Goal: Task Accomplishment & Management: Use online tool/utility

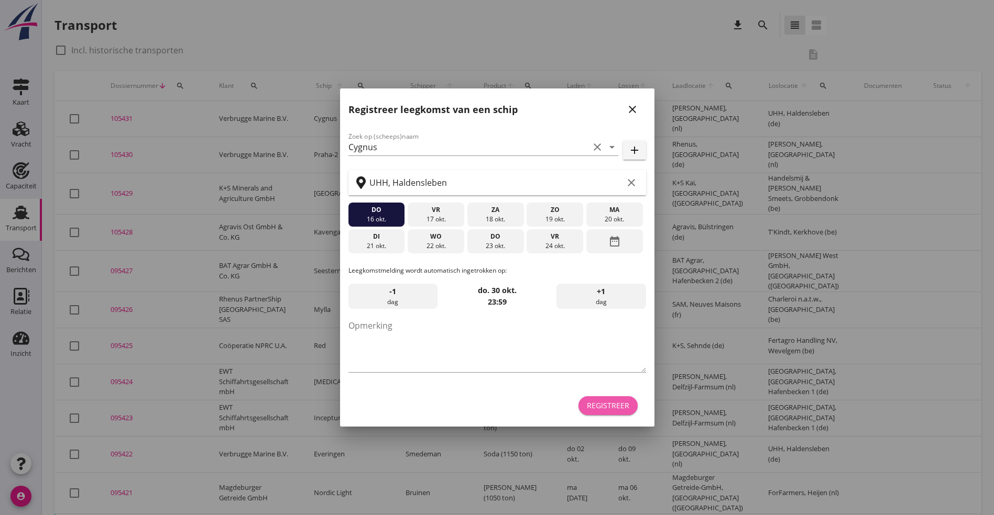
drag, startPoint x: 610, startPoint y: 406, endPoint x: 613, endPoint y: 377, distance: 30.0
click at [610, 395] on div "Registreer" at bounding box center [496, 405] width 297 height 25
click at [612, 403] on div "Registreer" at bounding box center [608, 405] width 42 height 11
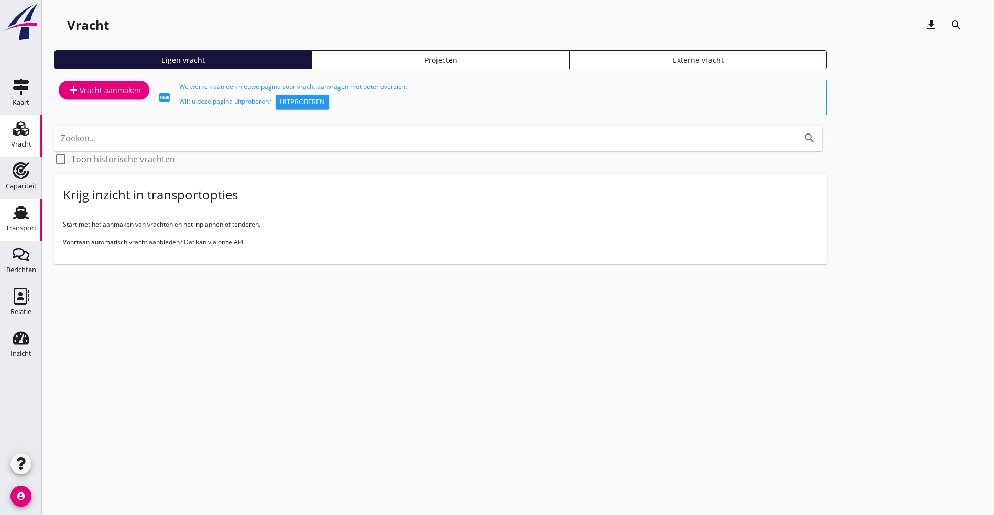
click at [31, 211] on div "Transport" at bounding box center [20, 212] width 25 height 17
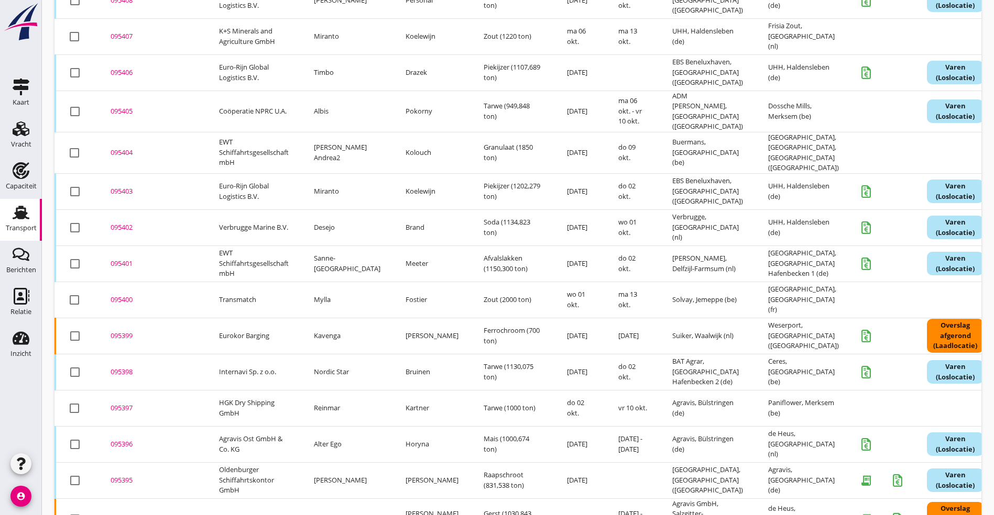
scroll to position [1055, 0]
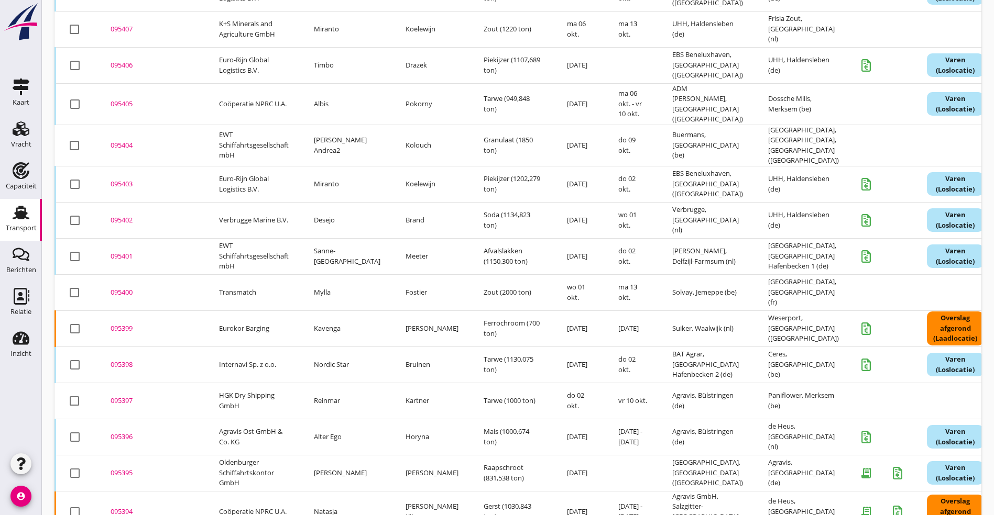
click at [129, 288] on div "095400" at bounding box center [152, 293] width 83 height 10
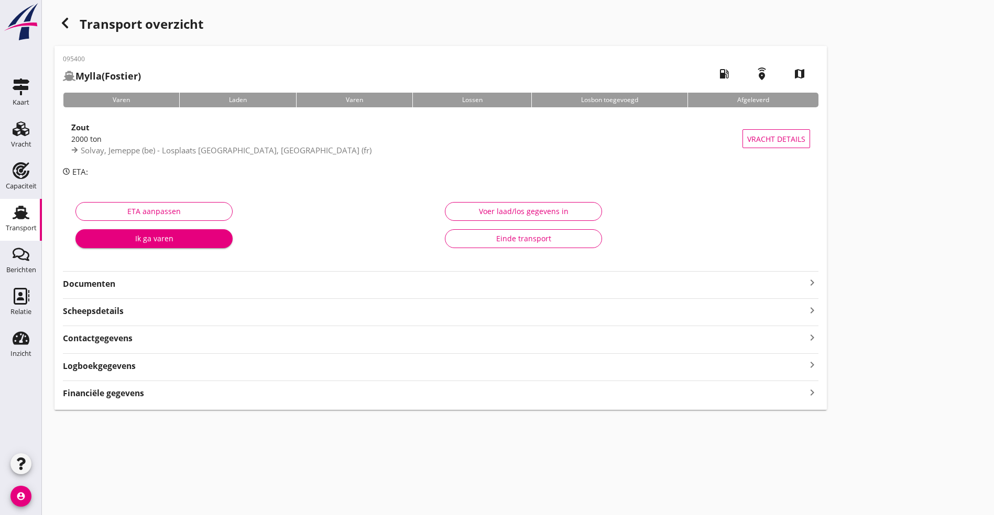
click at [159, 362] on div "Logboekgegevens keyboard_arrow_right" at bounding box center [440, 365] width 755 height 14
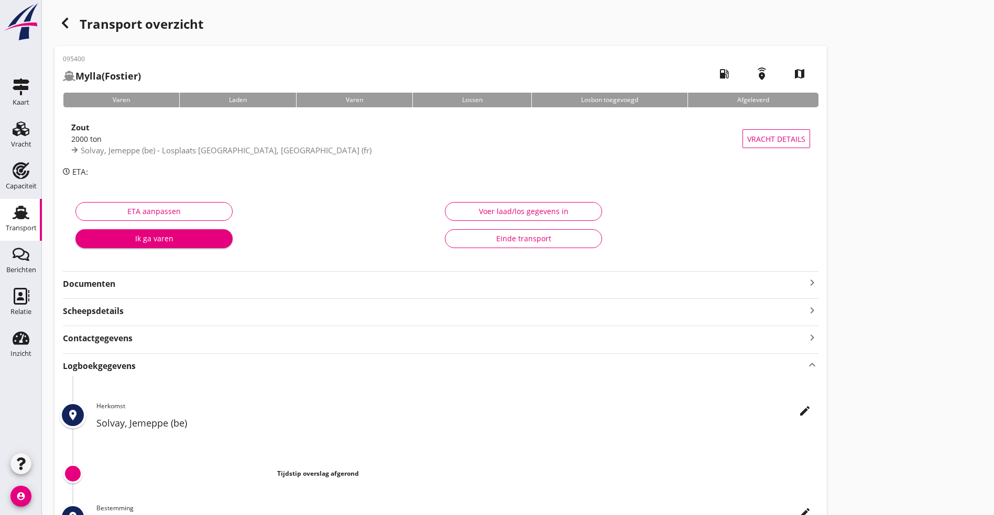
click at [563, 373] on icon "edit" at bounding box center [804, 411] width 13 height 13
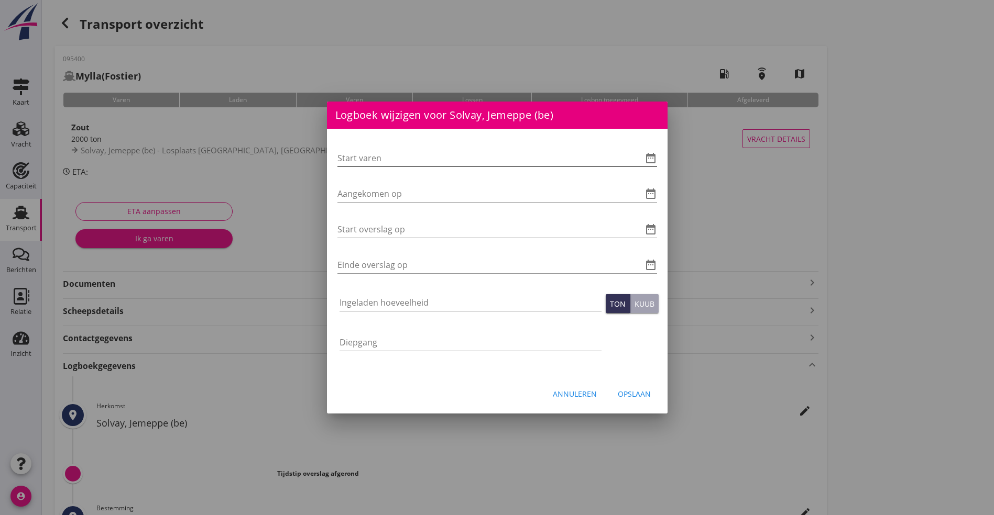
click at [365, 158] on input "Start varen" at bounding box center [482, 158] width 290 height 17
type input "1"
type input "[DATE] 06:00"
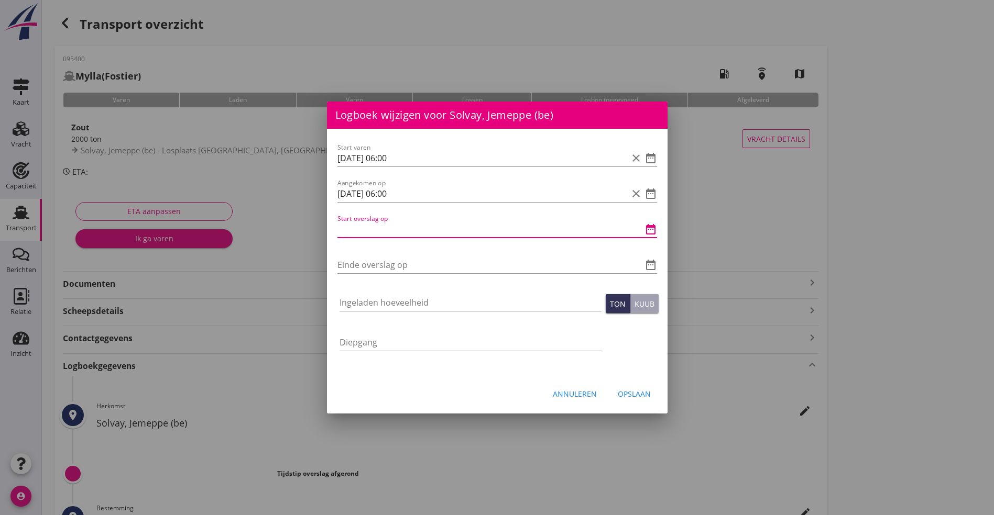
type input "1"
type input "[DATE] 06:00"
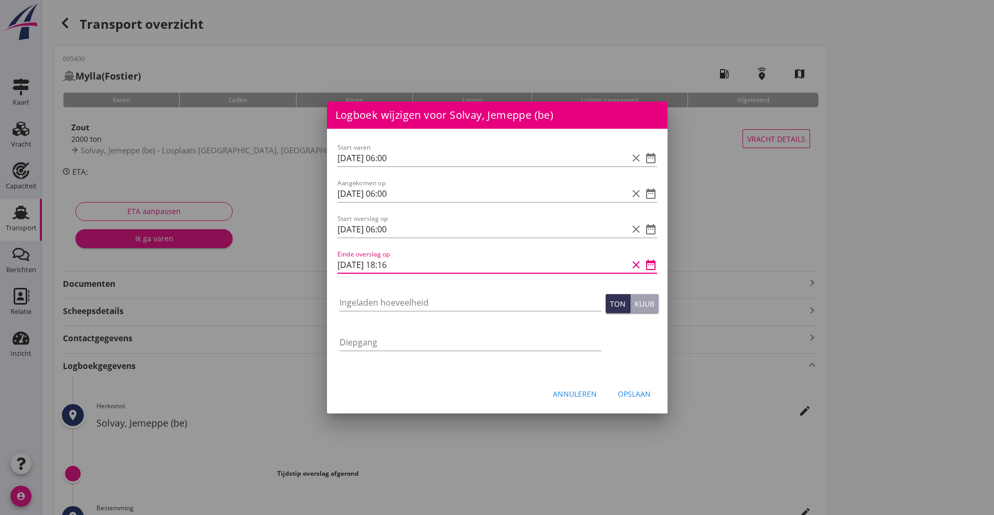
type input "[DATE] 18:16"
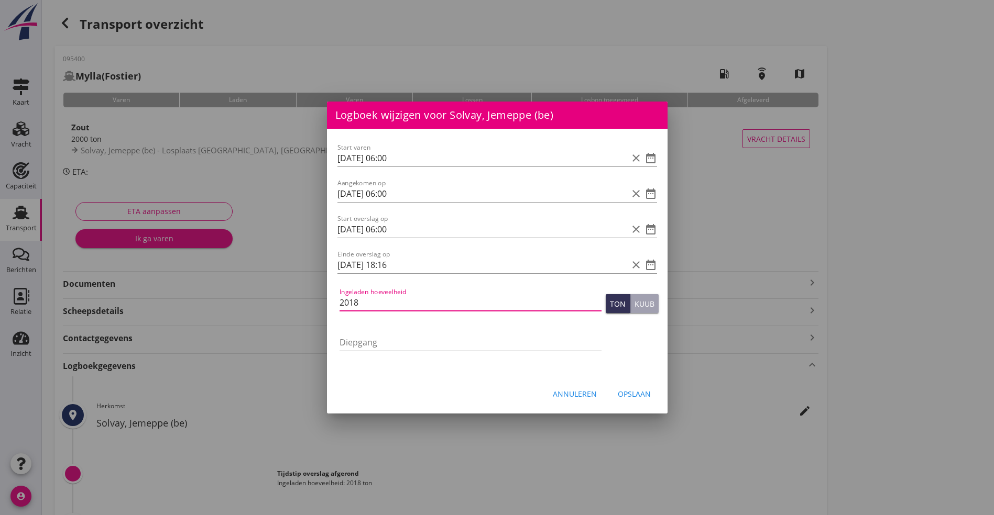
type input "2018"
drag, startPoint x: 644, startPoint y: 395, endPoint x: 634, endPoint y: 390, distance: 10.8
click at [563, 373] on div "Opslaan" at bounding box center [634, 394] width 33 height 11
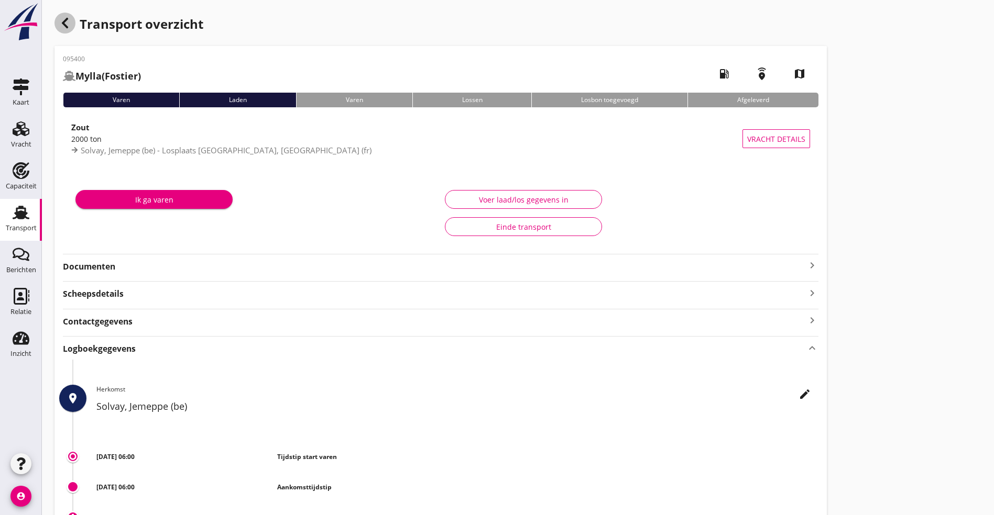
click at [70, 19] on icon "button" at bounding box center [65, 23] width 13 height 13
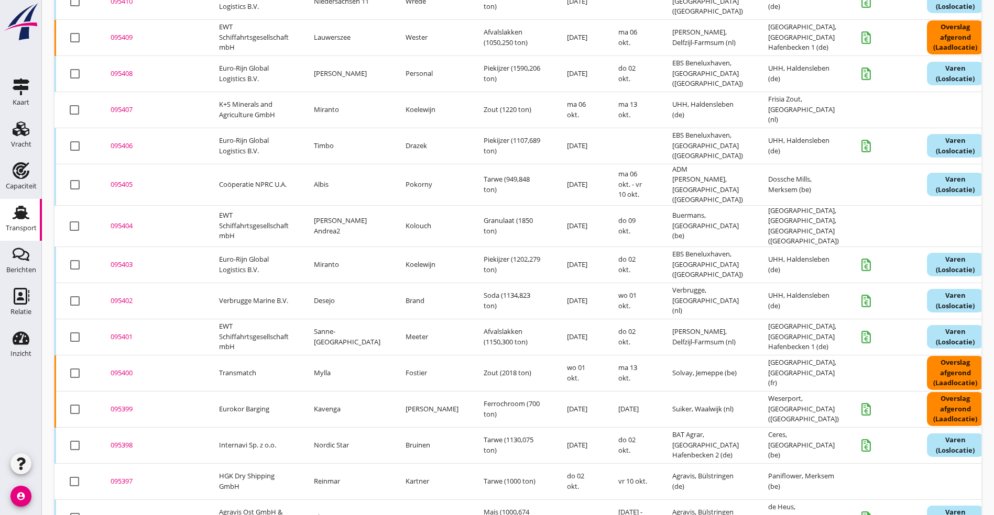
scroll to position [1008, 0]
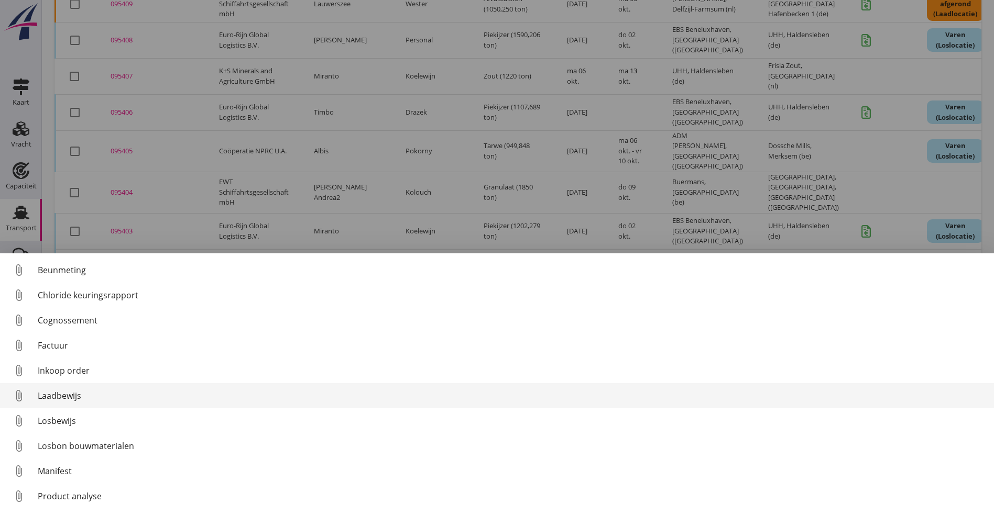
click at [70, 373] on div "Laadbewijs" at bounding box center [511, 396] width 947 height 13
